Goal: Task Accomplishment & Management: Manage account settings

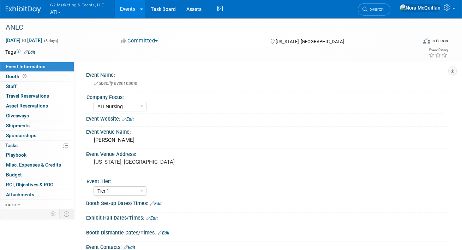
select select "ATI Nursing"
select select "Tier 1"
click at [58, 14] on button "G2 Marketing & Events, LLC ATI" at bounding box center [81, 9] width 64 height 18
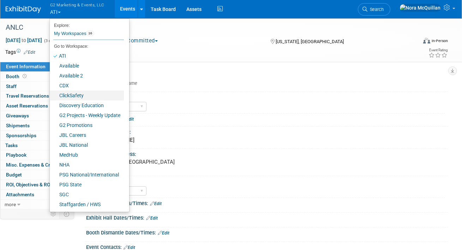
click at [72, 93] on link "ClickSafety" at bounding box center [87, 95] width 74 height 10
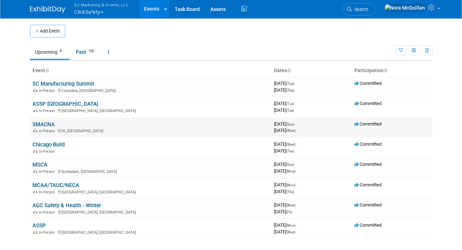
click at [44, 122] on link "SMACNA" at bounding box center [44, 124] width 22 height 6
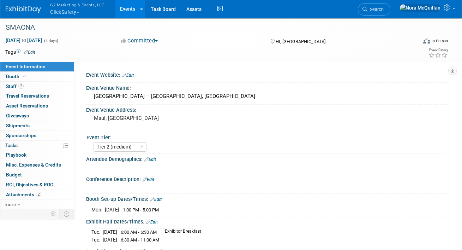
select select "Tier 2 (medium)"
click at [31, 77] on link "Booth" at bounding box center [36, 77] width 73 height 10
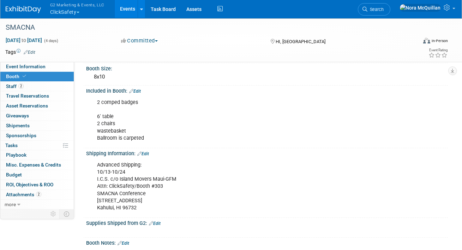
scroll to position [83, 0]
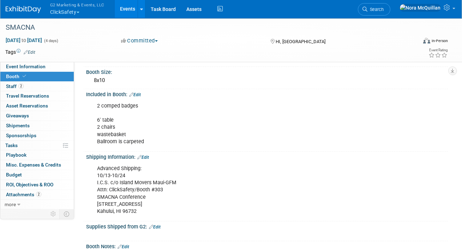
click at [122, 181] on div "Advanced Shipping: 10/13-10/24 I.C.S. c/o Island Movers Maui-GFM Attn: ClickSaf…" at bounding box center [234, 189] width 285 height 57
copy div "I.C.S. c/o Island Movers Maui-GFM"
click at [120, 189] on div "Advanced Shipping: 10/13-10/24 I.C.S. c/o Island Movers Maui-GFM Attn: ClickSaf…" at bounding box center [234, 189] width 285 height 57
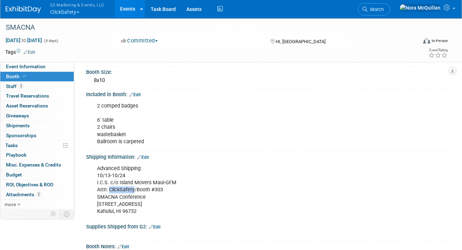
click at [120, 189] on div "Advanced Shipping: 10/13-10/24 I.C.S. c/o Island Movers Maui-GFM Attn: ClickSaf…" at bounding box center [234, 189] width 285 height 57
copy div "Attn: ClickSafety/Booth #303"
click at [128, 202] on div "Advanced Shipping: 10/13-10/24 I.C.S. c/o Island Movers Maui-GFM Attn: ClickSaf…" at bounding box center [234, 189] width 285 height 57
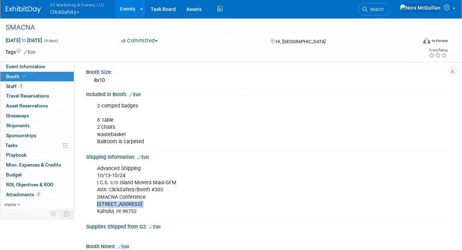
click at [128, 202] on div "Advanced Shipping: 10/13-10/24 I.C.S. c/o Island Movers Maui-GFM Attn: ClickSaf…" at bounding box center [234, 189] width 285 height 57
copy div "172 Alamaha St."
drag, startPoint x: 137, startPoint y: 209, endPoint x: 123, endPoint y: 212, distance: 13.9
click at [123, 212] on div "Advanced Shipping: 10/13-10/24 I.C.S. c/o Island Movers Maui-GFM Attn: ClickSaf…" at bounding box center [234, 189] width 285 height 57
copy div "96732"
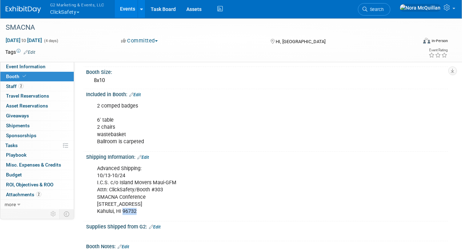
copy div "96732"
click at [117, 182] on div "Advanced Shipping: 10/13-10/24 I.C.S. c/o Island Movers Maui-GFM Attn: ClickSaf…" at bounding box center [234, 189] width 285 height 57
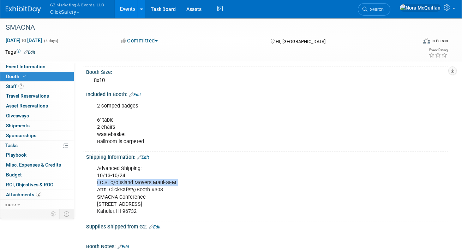
copy div "I.C.S. c/o Island Movers Maui-GFM"
click at [119, 203] on div "Advanced Shipping: 10/13-10/24 I.C.S. c/o Island Movers Maui-GFM Attn: ClickSaf…" at bounding box center [234, 189] width 285 height 57
copy div "172 Alamaha St."
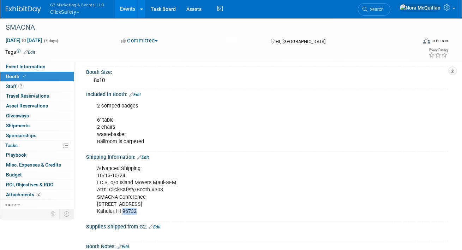
drag, startPoint x: 122, startPoint y: 210, endPoint x: 147, endPoint y: 212, distance: 25.6
click at [147, 212] on div "Advanced Shipping: 10/13-10/24 I.C.S. c/o Island Movers Maui-GFM Attn: ClickSaf…" at bounding box center [234, 189] width 285 height 57
copy div "96732"
click at [20, 125] on span "Shipments 0" at bounding box center [18, 126] width 24 height 6
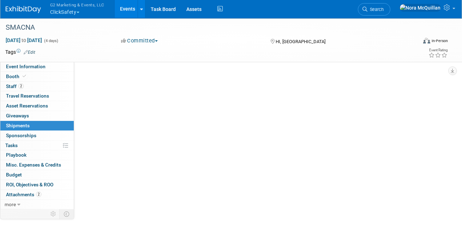
scroll to position [0, 0]
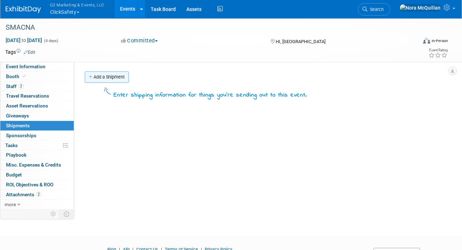
click at [116, 77] on link "Add a Shipment" at bounding box center [107, 76] width 44 height 11
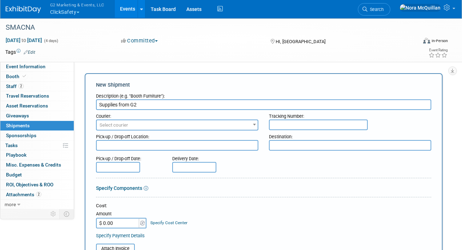
type input "Supplies from G2"
click at [141, 130] on span "Select courier" at bounding box center [177, 124] width 163 height 11
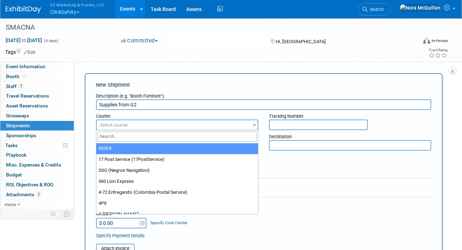
click at [138, 141] on input "search" at bounding box center [177, 136] width 159 height 10
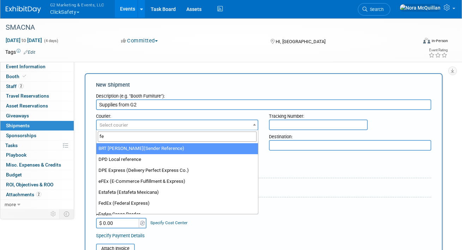
type input "fed"
select select "206"
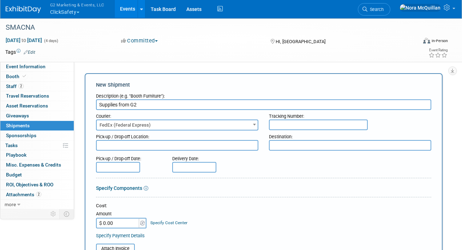
click at [322, 125] on input "text" at bounding box center [318, 124] width 99 height 11
paste input "885084229432"
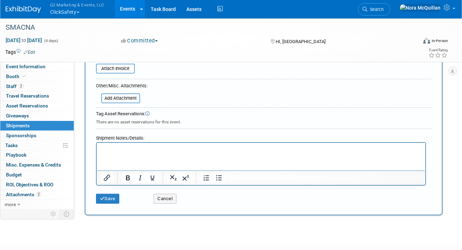
type input "885084229432"
click at [111, 197] on button "Save" at bounding box center [107, 199] width 23 height 10
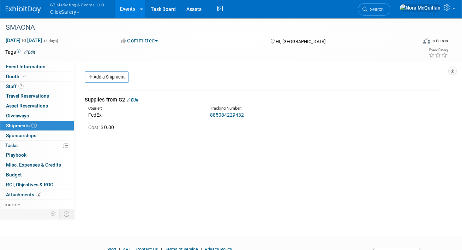
click at [66, 13] on button "G2 Marketing & Events, LLC ClickSafety" at bounding box center [81, 9] width 64 height 18
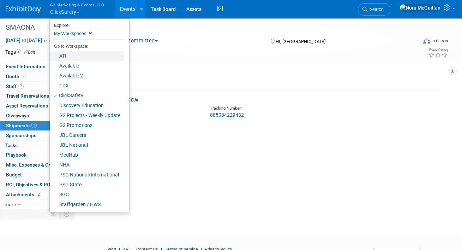
click at [66, 54] on link "ATI" at bounding box center [87, 56] width 74 height 10
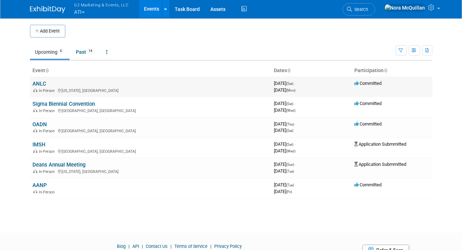
click at [35, 85] on link "ANLC" at bounding box center [40, 84] width 14 height 6
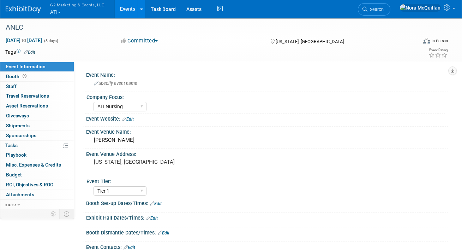
select select "ATI Nursing"
select select "Tier 1"
click at [29, 74] on link "Booth" at bounding box center [36, 77] width 73 height 10
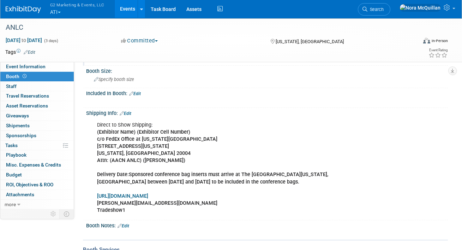
scroll to position [73, 0]
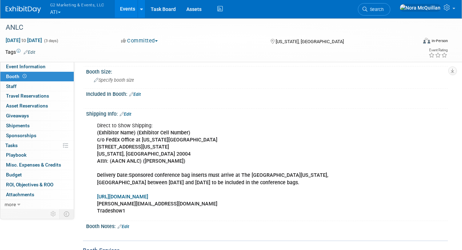
click at [115, 8] on link "Events" at bounding box center [128, 9] width 26 height 18
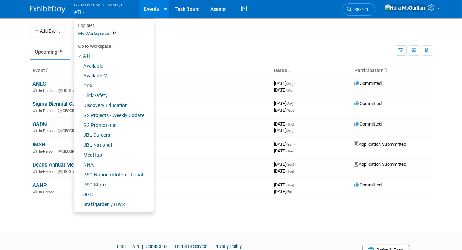
click at [172, 40] on td "Upcoming 6 Past 14 All Events 20 Past and Upcoming Grouped Annually Events grou…" at bounding box center [213, 48] width 366 height 23
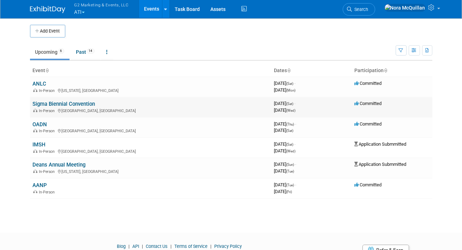
click at [47, 104] on link "Sigma Biennial Convention" at bounding box center [64, 104] width 63 height 6
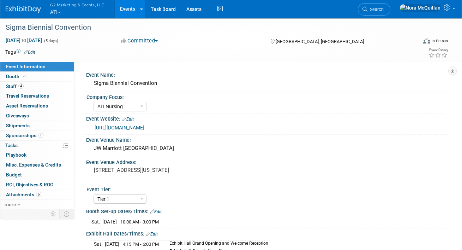
select select "ATI Nursing"
select select "Tier 1"
click at [15, 76] on span "Booth" at bounding box center [17, 76] width 22 height 6
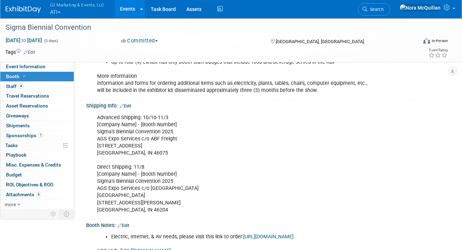
scroll to position [176, 0]
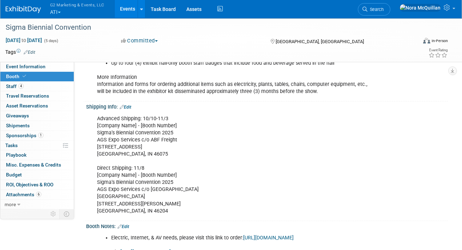
click at [148, 152] on div "Advanced Shipping: 10/10-11/3 [Company Name] - [Booth Number] Sigma’s Biennial …" at bounding box center [234, 165] width 285 height 106
click at [124, 11] on link "Events" at bounding box center [128, 9] width 26 height 18
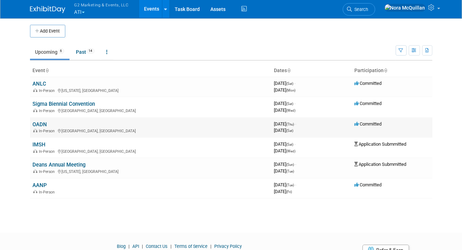
click at [39, 124] on link "OADN" at bounding box center [40, 124] width 14 height 6
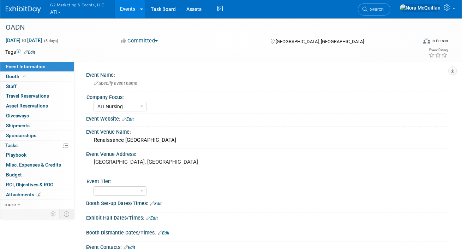
select select "ATI Nursing"
click at [24, 79] on link "Booth" at bounding box center [36, 77] width 73 height 10
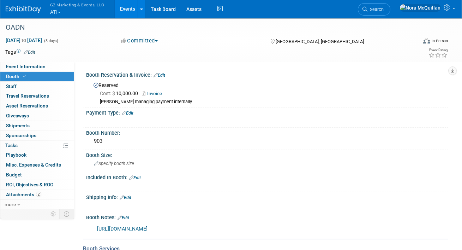
click at [59, 11] on button "G2 Marketing & Events, LLC ATI" at bounding box center [81, 9] width 64 height 18
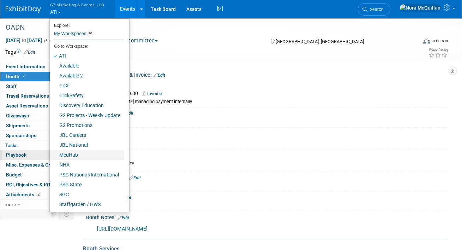
click at [73, 155] on link "MedHub" at bounding box center [87, 155] width 74 height 10
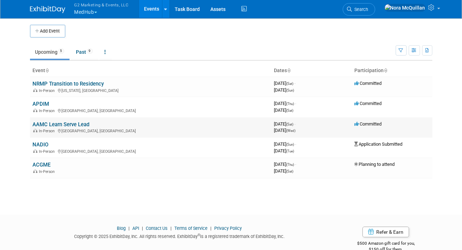
click at [42, 124] on link "AAMC Learn Serve Lead" at bounding box center [61, 124] width 57 height 6
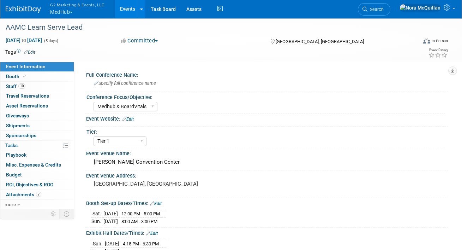
select select "Medhub & BoardVitals"
select select "Tier 1"
click at [27, 73] on link "Booth" at bounding box center [36, 77] width 73 height 10
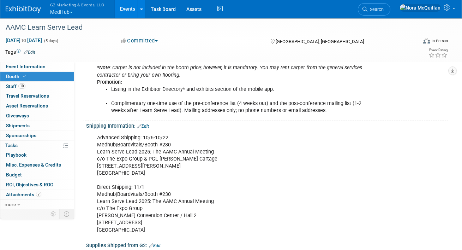
scroll to position [372, 0]
